Goal: Task Accomplishment & Management: Use online tool/utility

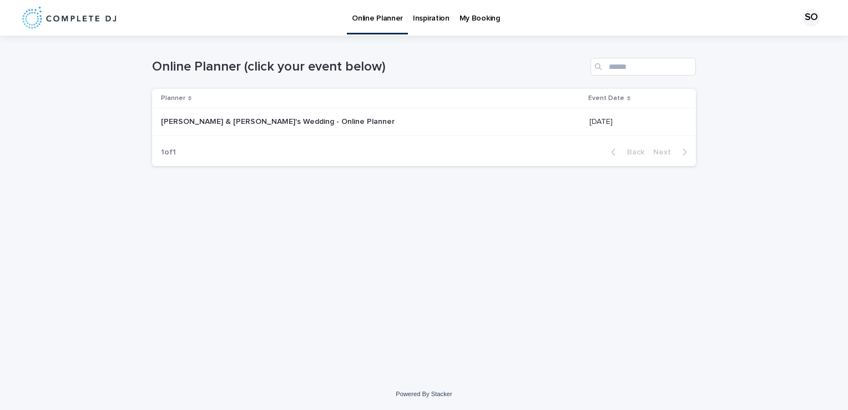
click at [238, 121] on p "[PERSON_NAME] & [PERSON_NAME]'s Wedding - Online Planner" at bounding box center [279, 121] width 236 height 12
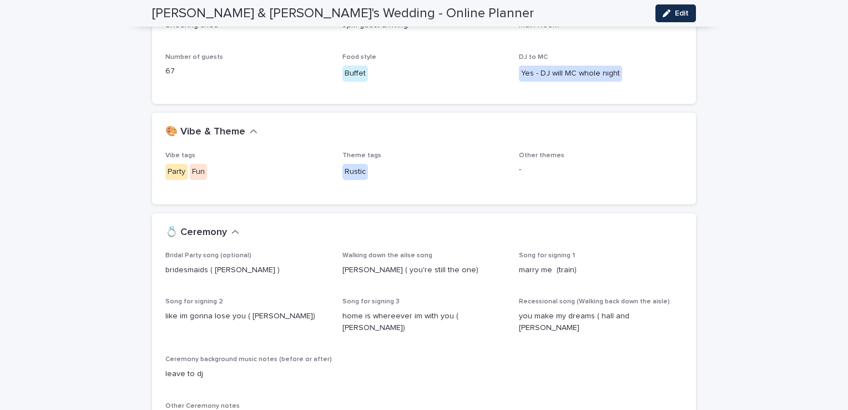
scroll to position [267, 0]
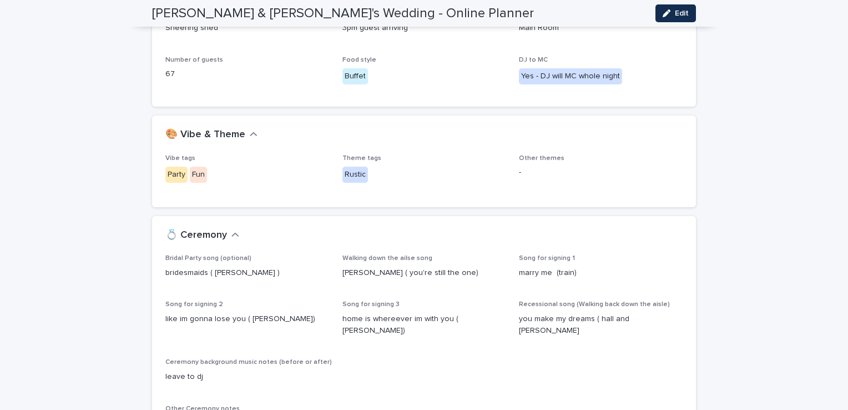
click at [691, 243] on div "💍 Ceremony" at bounding box center [424, 235] width 544 height 39
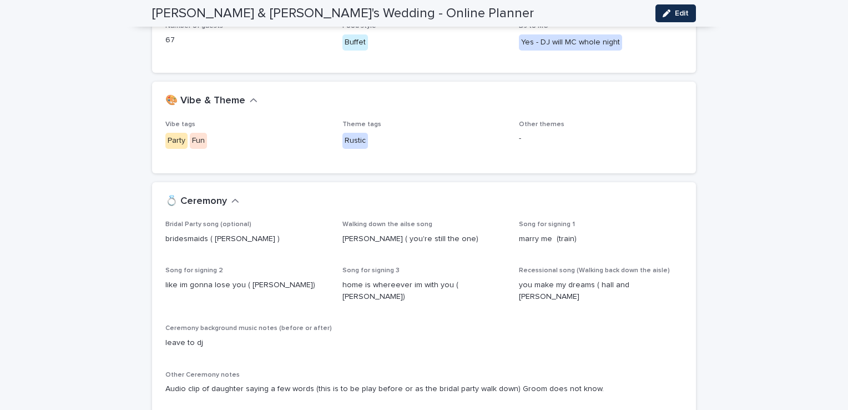
scroll to position [311, 0]
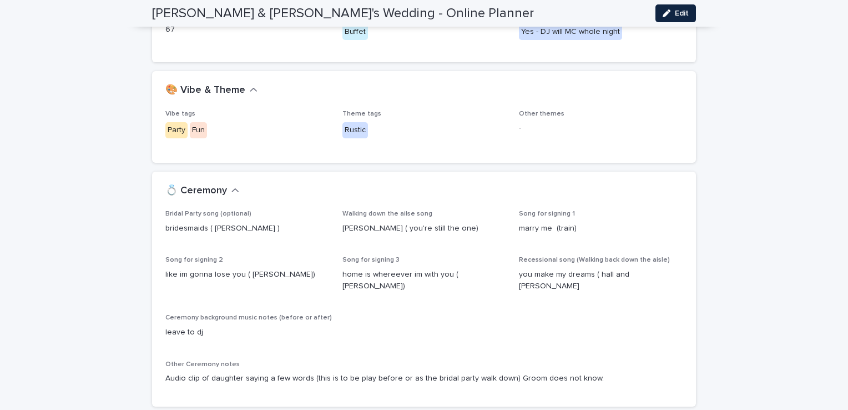
click at [675, 13] on span "Edit" at bounding box center [682, 13] width 14 height 8
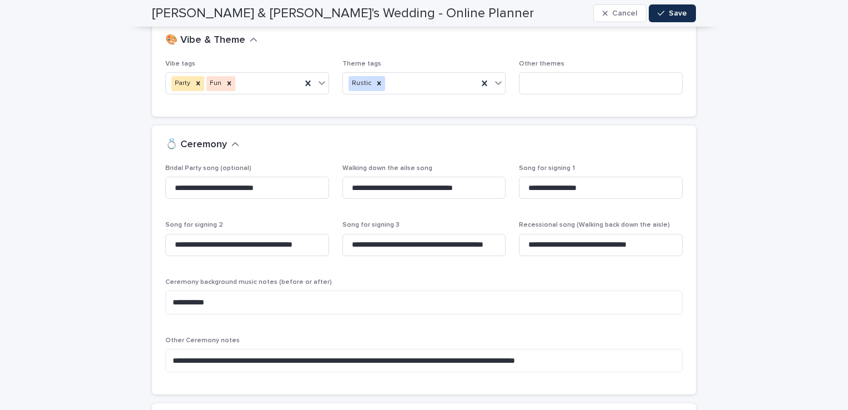
scroll to position [400, 0]
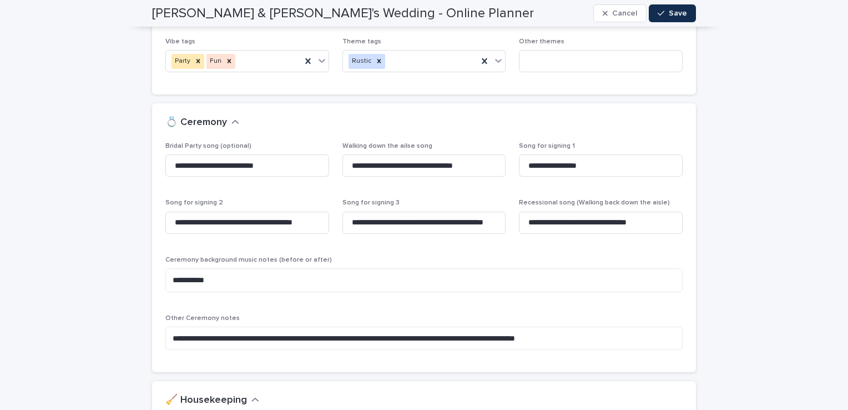
click at [677, 9] on span "Save" at bounding box center [678, 13] width 18 height 8
